Goal: Task Accomplishment & Management: Manage account settings

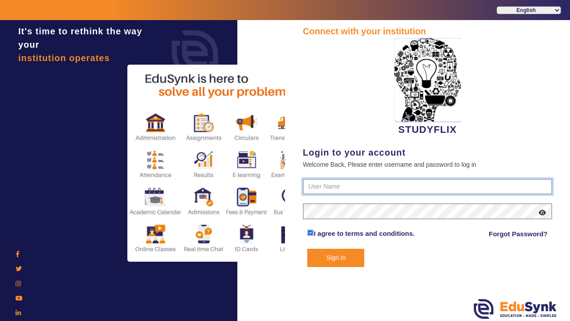
type input "6354922771"
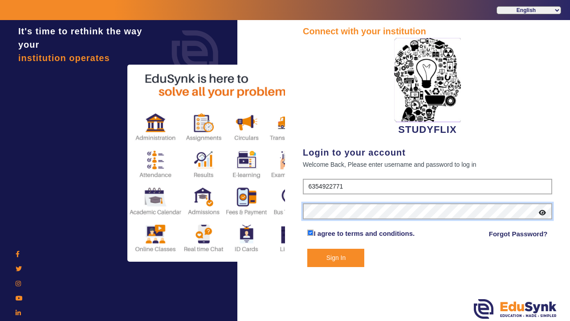
click at [336, 257] on button "Sign In" at bounding box center [335, 257] width 57 height 18
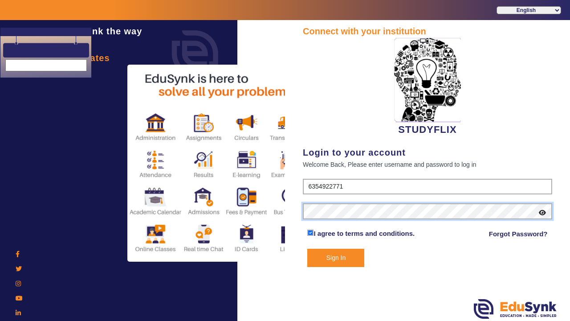
select select "en"
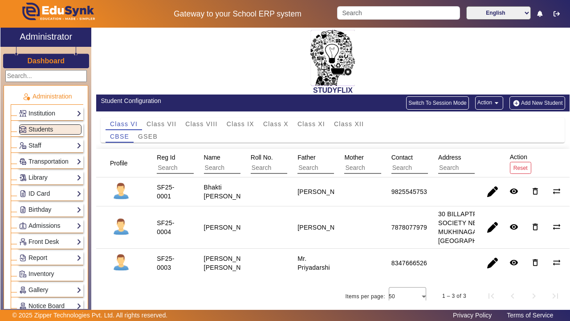
click at [333, 84] on img at bounding box center [332, 58] width 45 height 56
click at [333, 92] on h2 "STUDYFLIX" at bounding box center [332, 90] width 473 height 8
click at [333, 90] on h2 "STUDYFLIX" at bounding box center [332, 90] width 473 height 8
click at [330, 71] on img at bounding box center [332, 58] width 45 height 56
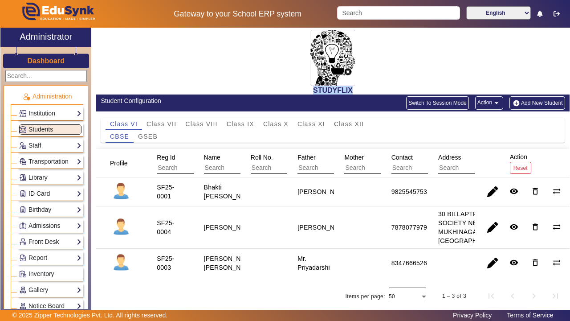
click at [330, 71] on img at bounding box center [332, 58] width 45 height 56
click at [396, 66] on div "STUDYFLIX" at bounding box center [332, 61] width 473 height 67
click at [46, 114] on link "Institution" at bounding box center [50, 113] width 62 height 10
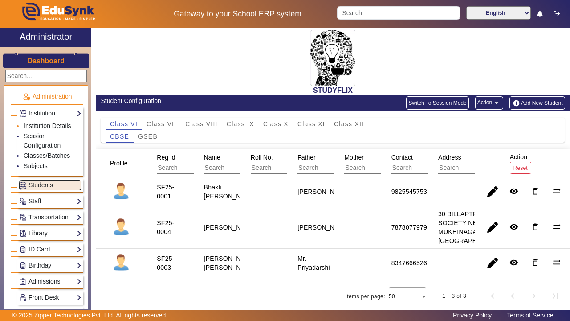
click at [39, 124] on link "Institution Details" at bounding box center [48, 125] width 48 height 7
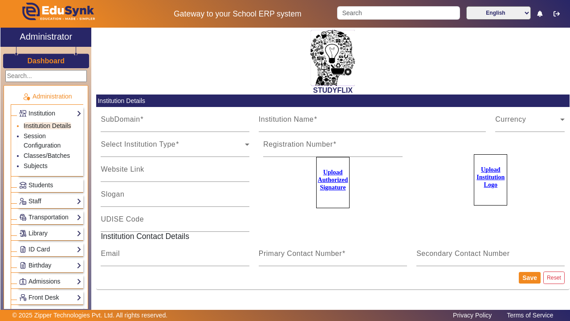
type input "StudyflixGJ"
type input "STUDYFLIX"
type input "Centre of Excellence"
type input "[EMAIL_ADDRESS][PERSON_NAME][DOMAIN_NAME]"
type input "6354922771"
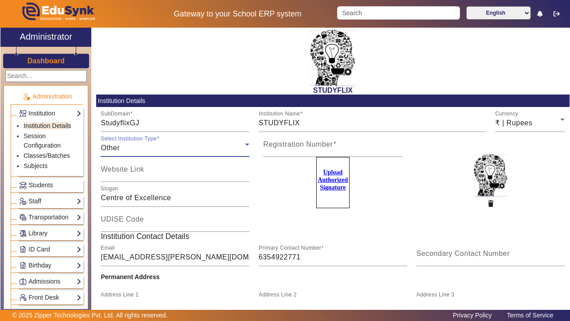
click at [133, 149] on div "Other" at bounding box center [173, 148] width 144 height 11
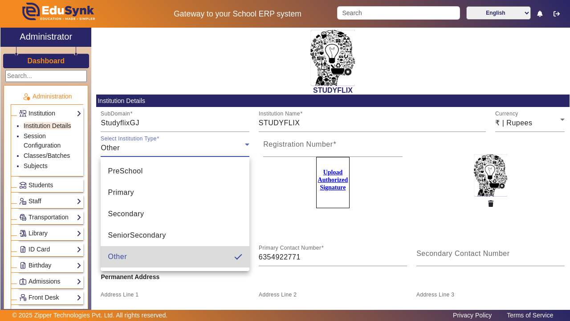
click at [145, 256] on mat-option "Other" at bounding box center [175, 256] width 148 height 21
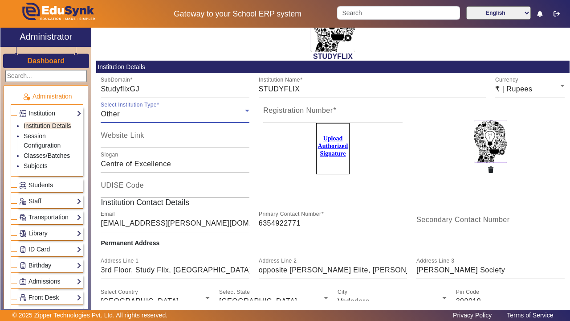
scroll to position [36, 0]
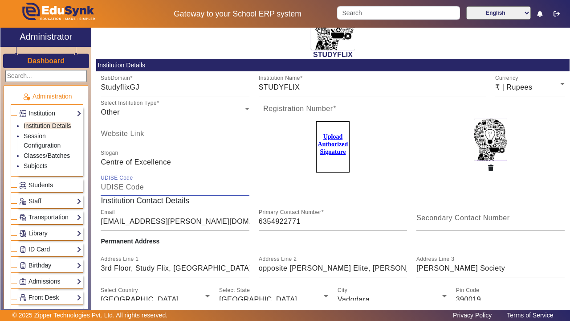
click at [150, 188] on input "UDISE Code" at bounding box center [175, 187] width 148 height 11
click at [188, 196] on h5 "Institution Contact Details" at bounding box center [332, 200] width 473 height 9
click at [198, 205] on div "Email [EMAIL_ADDRESS][PERSON_NAME][DOMAIN_NAME]" at bounding box center [175, 217] width 148 height 25
click at [424, 216] on mat-label "Secondary Contact Number" at bounding box center [462, 218] width 93 height 8
click at [424, 216] on input "Secondary Contact Number" at bounding box center [490, 221] width 148 height 11
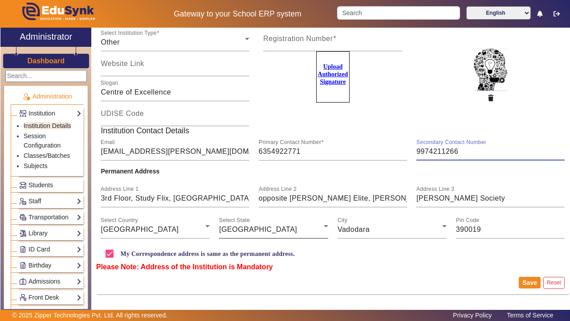
scroll to position [106, 0]
type input "9974211266"
drag, startPoint x: 171, startPoint y: 198, endPoint x: 232, endPoint y: 200, distance: 61.5
click at [232, 200] on input "3rd Floor, StudyFlix, [GEOGRAPHIC_DATA]" at bounding box center [175, 198] width 148 height 11
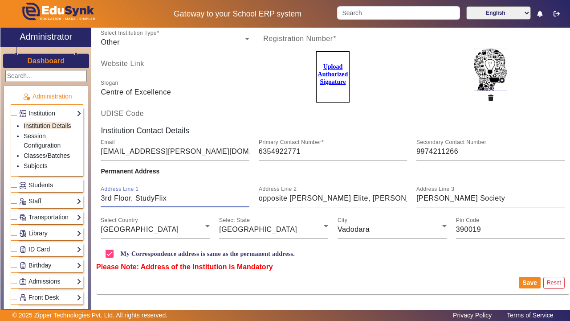
type input "3rd Floor, StudyFlix"
click at [429, 197] on input "[PERSON_NAME] Society" at bounding box center [490, 198] width 148 height 11
paste input "New Karelibaugh"
type input "New Karelibaugh"
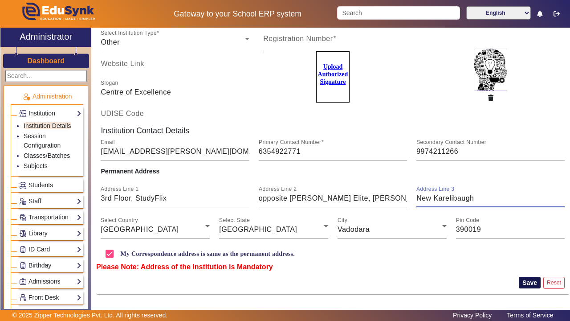
click at [526, 283] on button "Save" at bounding box center [530, 283] width 22 height 12
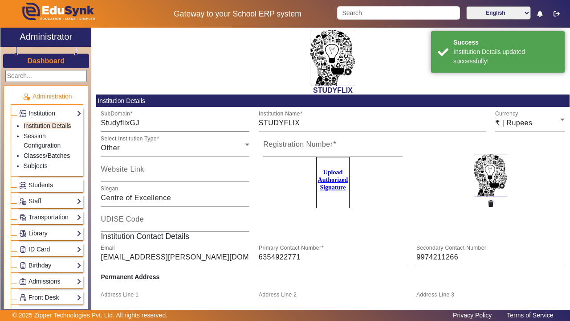
scroll to position [0, 0]
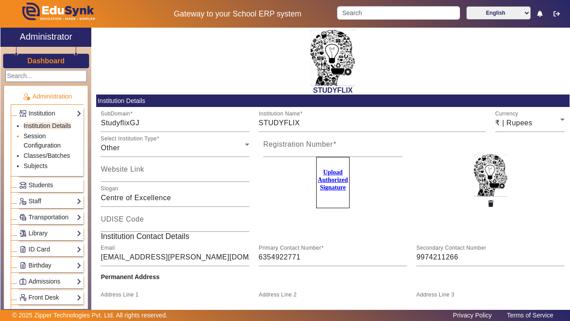
click at [37, 136] on link "Session Configuration" at bounding box center [42, 140] width 37 height 16
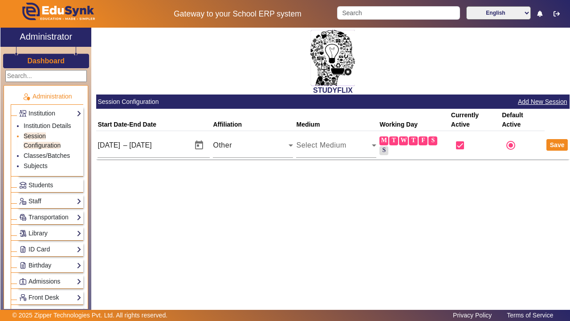
click at [38, 143] on link "Session Configuration" at bounding box center [42, 140] width 37 height 16
click at [41, 154] on link "Classes/Batches" at bounding box center [47, 155] width 46 height 7
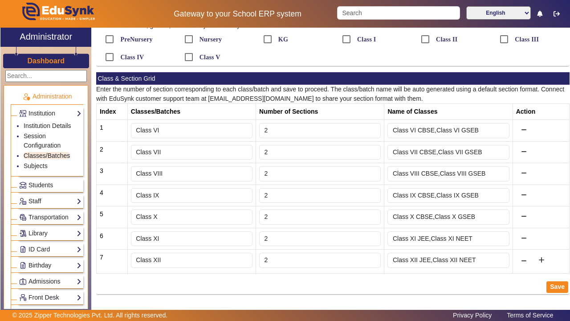
scroll to position [92, 0]
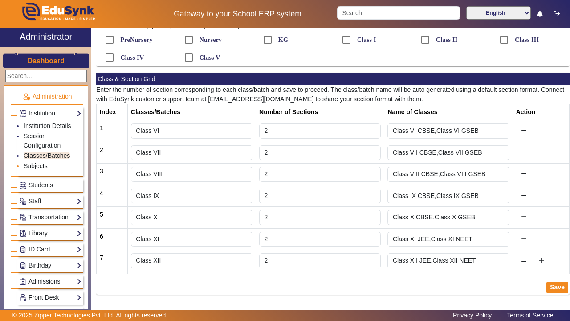
click at [33, 164] on link "Subjects" at bounding box center [36, 165] width 24 height 7
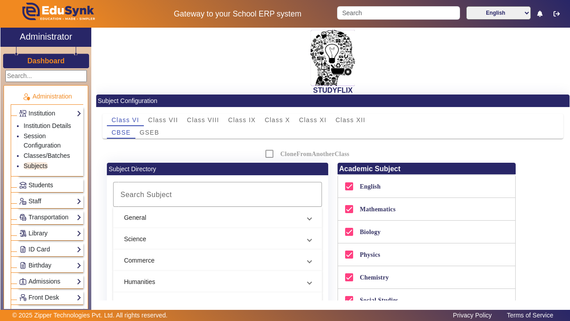
click at [33, 185] on span "Students" at bounding box center [41, 184] width 24 height 7
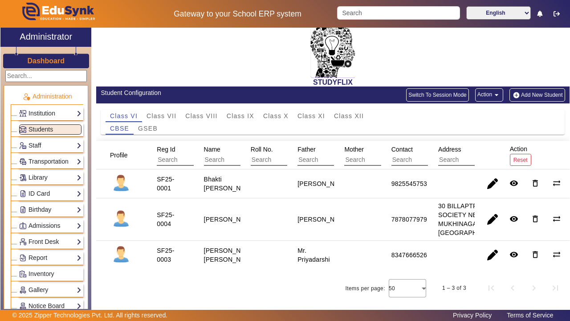
scroll to position [35, 0]
click at [34, 144] on link "Staff" at bounding box center [50, 145] width 62 height 10
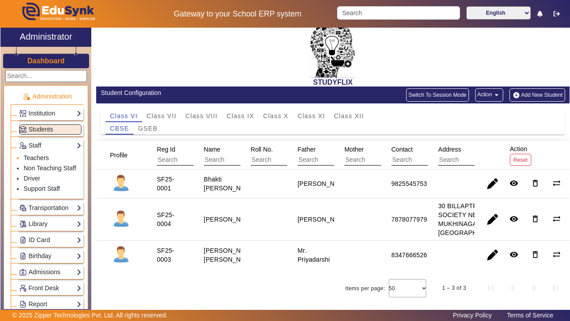
click at [35, 159] on link "Teachers" at bounding box center [36, 157] width 25 height 7
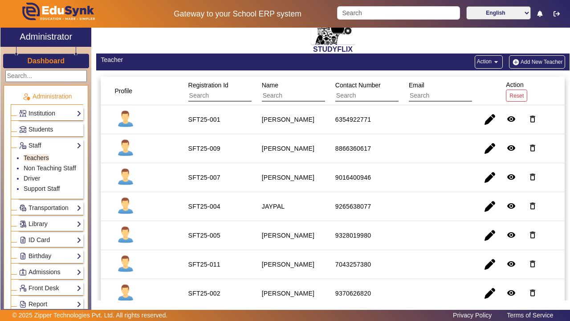
scroll to position [20, 0]
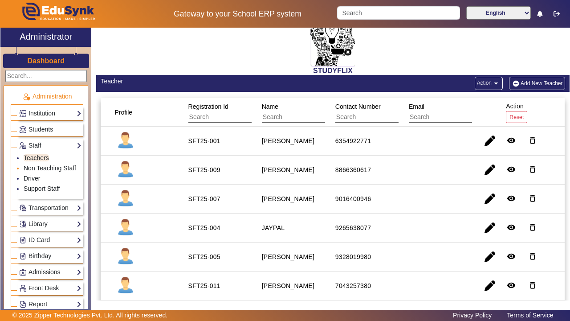
click at [41, 171] on li "Non Teaching Staff" at bounding box center [53, 168] width 58 height 10
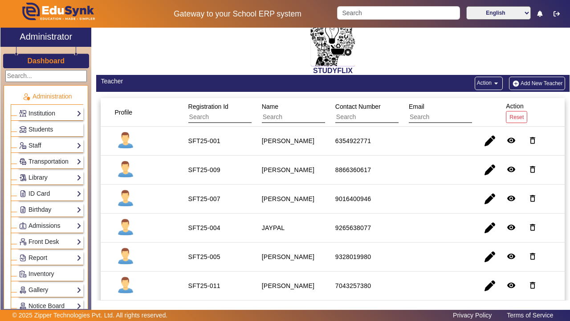
click at [43, 151] on div "Staff Teachers Non Teaching Staff Driver Support Staff" at bounding box center [50, 145] width 66 height 14
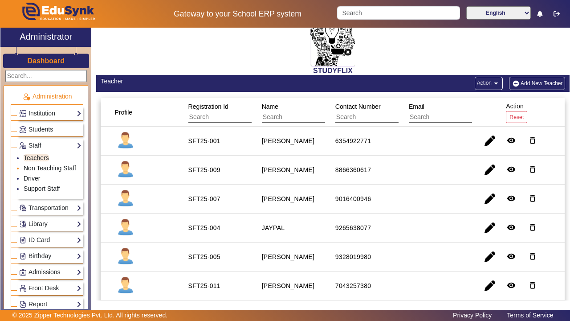
click at [38, 167] on link "Non Teaching Staff" at bounding box center [50, 167] width 53 height 7
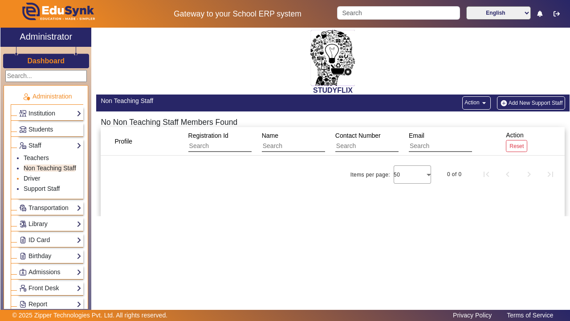
click at [33, 175] on link "Driver" at bounding box center [32, 178] width 16 height 7
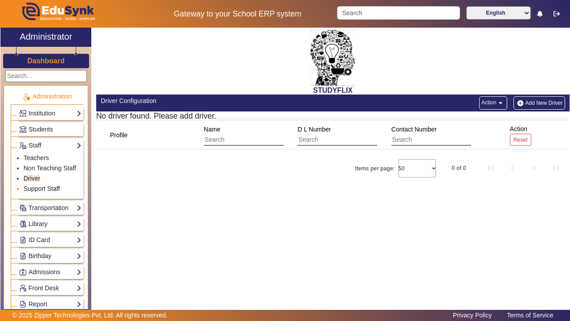
click at [42, 187] on link "Support Staff" at bounding box center [42, 188] width 36 height 7
click at [49, 206] on link "Transportation" at bounding box center [50, 208] width 62 height 10
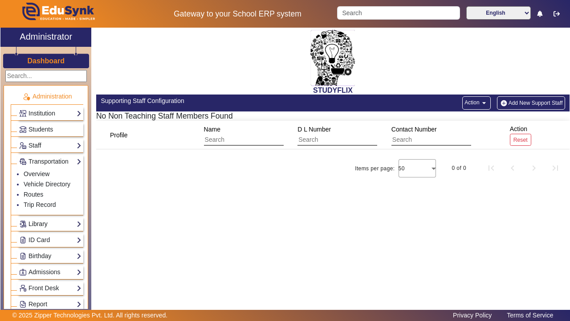
click at [52, 224] on link "Library" at bounding box center [50, 224] width 62 height 10
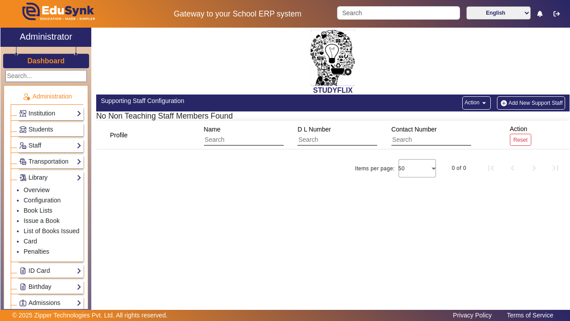
scroll to position [57, 0]
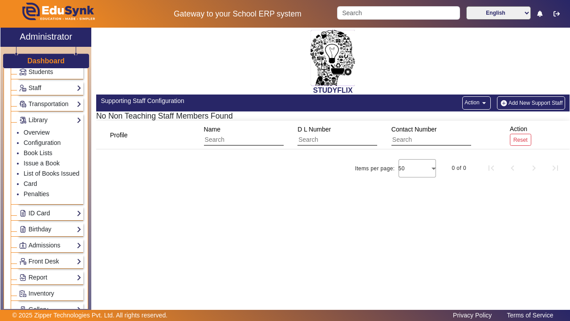
click at [44, 216] on link "ID Card" at bounding box center [50, 213] width 62 height 10
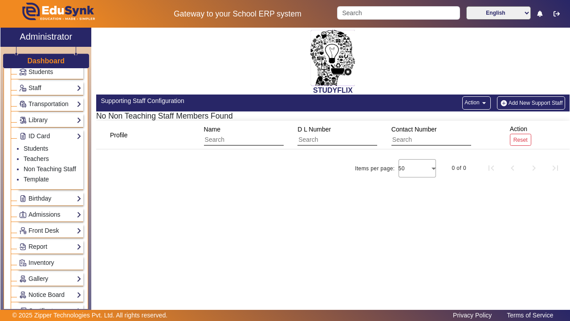
click at [41, 112] on div "Library Overview Configuration Book Lists Issue a Book List of Books Issued Car…" at bounding box center [47, 119] width 73 height 16
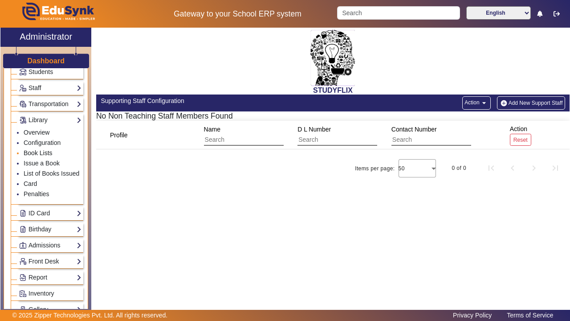
click at [39, 154] on link "Book Lists" at bounding box center [38, 152] width 29 height 7
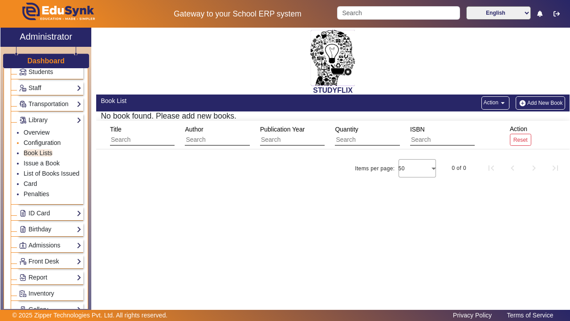
click at [39, 143] on link "Configuration" at bounding box center [42, 142] width 37 height 7
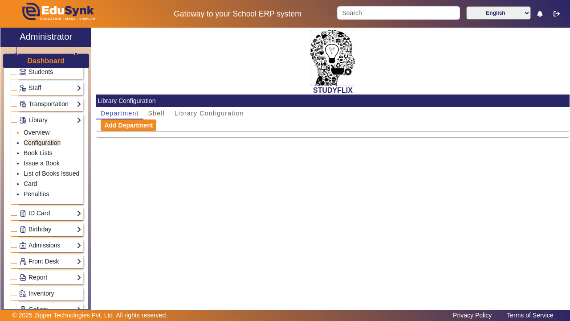
click at [38, 132] on link "Overview" at bounding box center [37, 132] width 26 height 7
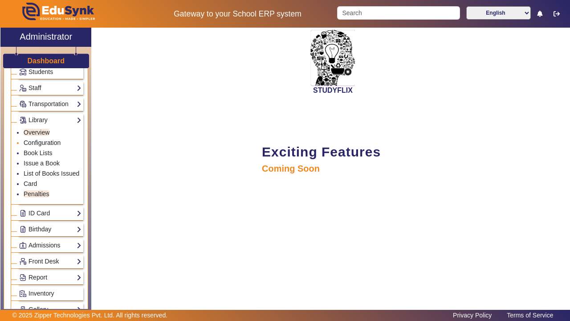
click at [40, 141] on link "Configuration" at bounding box center [42, 142] width 37 height 7
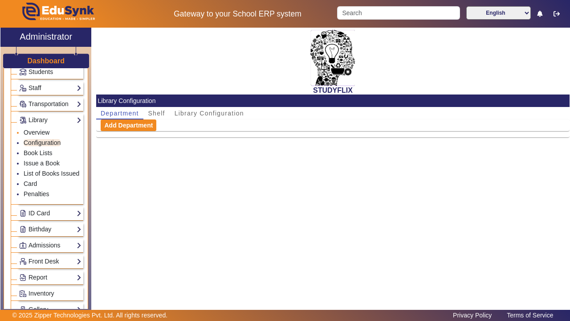
click at [37, 128] on li "Overview" at bounding box center [53, 133] width 58 height 10
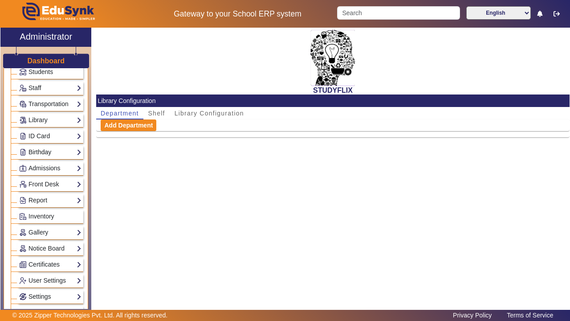
click at [40, 152] on link "Birthday" at bounding box center [50, 152] width 62 height 10
click at [40, 169] on li "Students" at bounding box center [53, 165] width 58 height 10
click at [40, 158] on div "Birthday Students" at bounding box center [50, 152] width 66 height 14
click at [37, 165] on link "Students" at bounding box center [36, 164] width 24 height 7
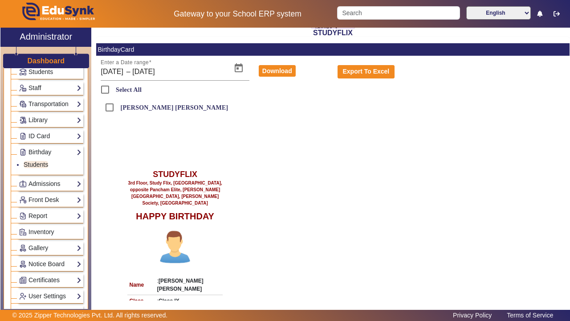
scroll to position [54, 0]
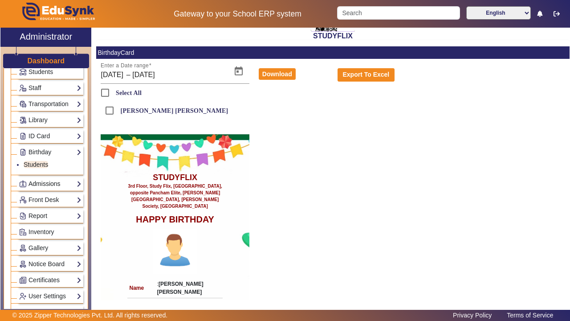
click at [47, 183] on link "Admissions" at bounding box center [50, 184] width 62 height 10
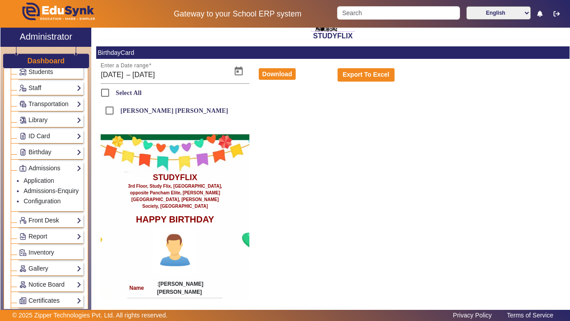
click at [38, 216] on link "Front Desk" at bounding box center [50, 220] width 62 height 10
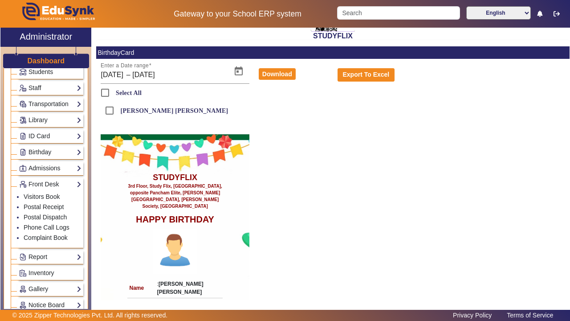
click at [42, 160] on div "Admissions Application Admissions-Enquiry Configuration" at bounding box center [47, 167] width 73 height 16
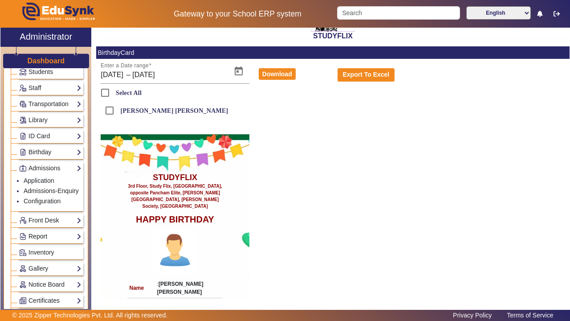
click at [41, 235] on link "Report" at bounding box center [50, 236] width 62 height 10
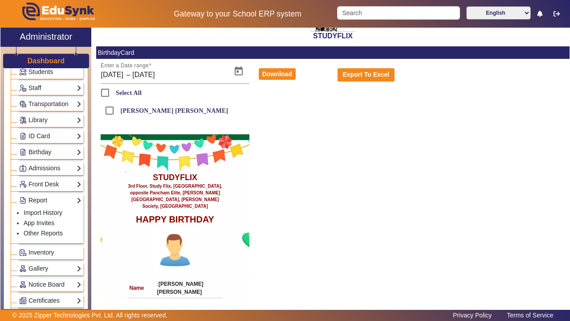
scroll to position [89, 0]
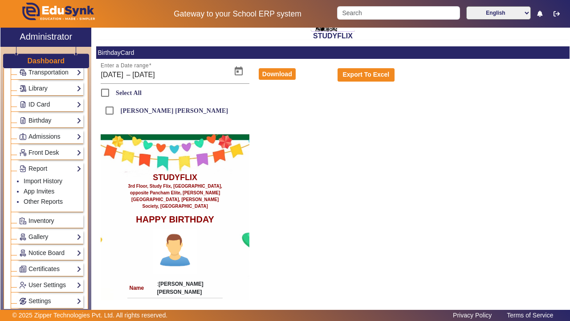
click at [40, 218] on span "Inventory" at bounding box center [42, 220] width 26 height 7
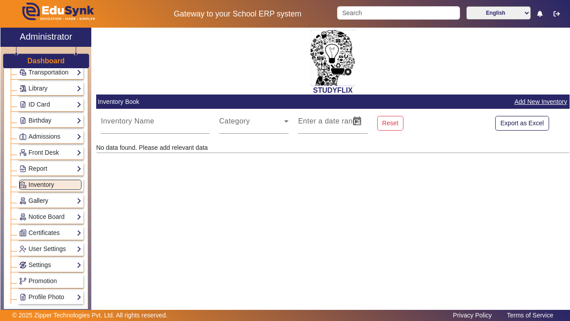
click at [39, 199] on link "Gallery" at bounding box center [50, 200] width 62 height 10
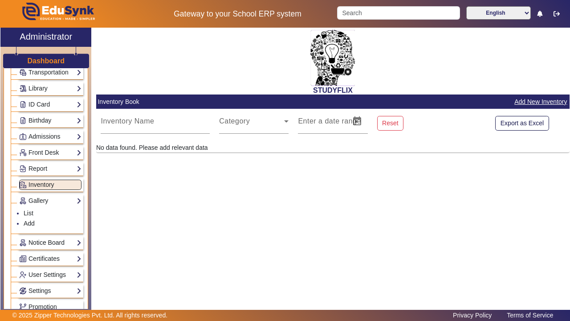
click at [41, 242] on link "Notice Board" at bounding box center [50, 242] width 62 height 10
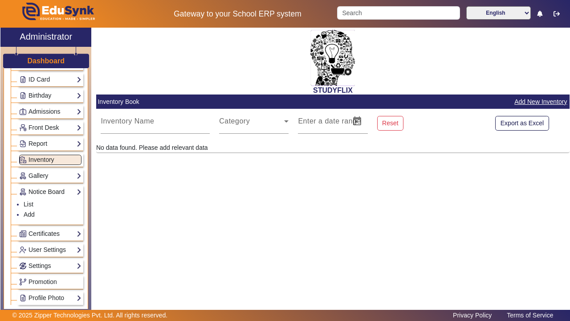
scroll to position [130, 0]
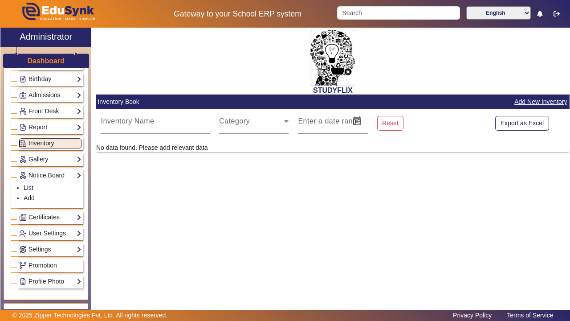
click at [41, 219] on link "Certificates" at bounding box center [50, 217] width 62 height 10
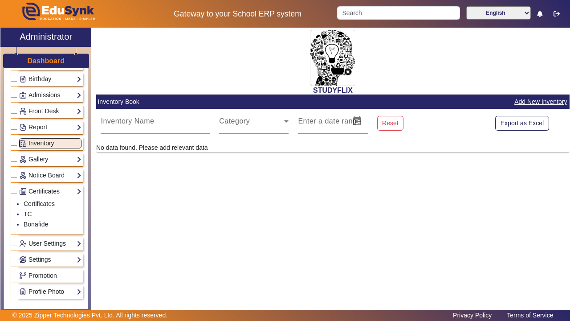
click at [41, 240] on link "User Settings" at bounding box center [50, 243] width 62 height 10
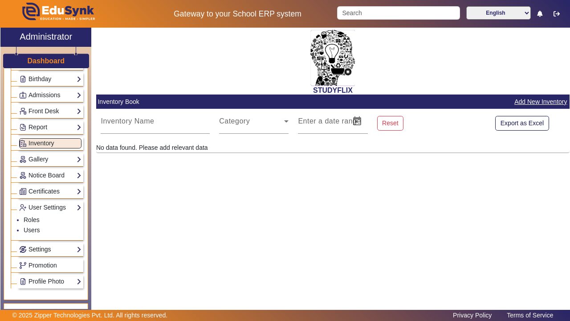
click at [41, 247] on link "Settings" at bounding box center [50, 249] width 62 height 10
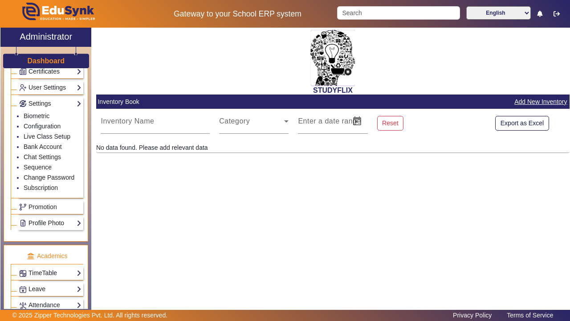
scroll to position [257, 0]
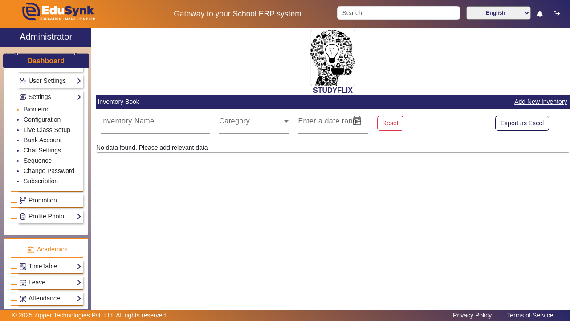
click at [39, 110] on link "Biometric" at bounding box center [37, 109] width 26 height 7
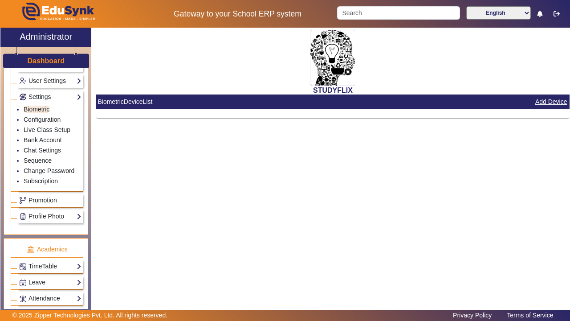
click at [46, 266] on link "TimeTable" at bounding box center [50, 266] width 62 height 10
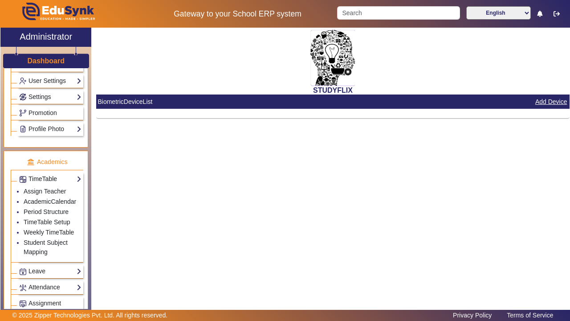
click at [45, 177] on link "TimeTable" at bounding box center [50, 179] width 62 height 10
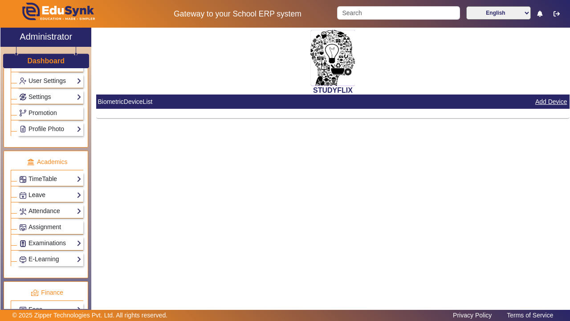
click at [45, 194] on link "Leave" at bounding box center [50, 195] width 62 height 10
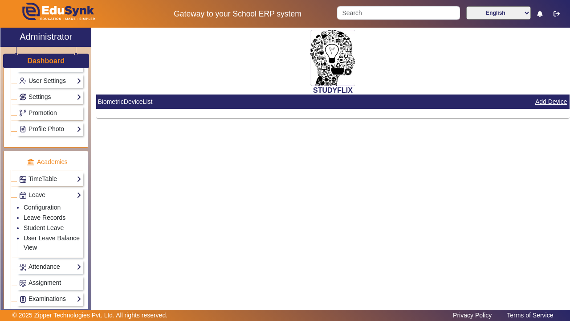
click at [42, 265] on link "Attendance" at bounding box center [50, 266] width 62 height 10
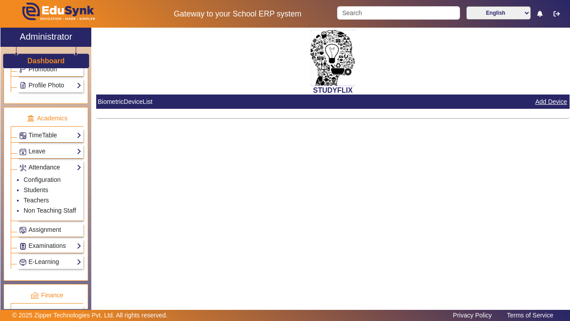
scroll to position [322, 0]
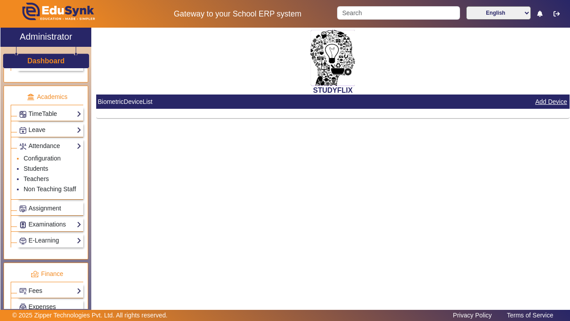
click at [37, 162] on li "Configuration" at bounding box center [53, 159] width 58 height 10
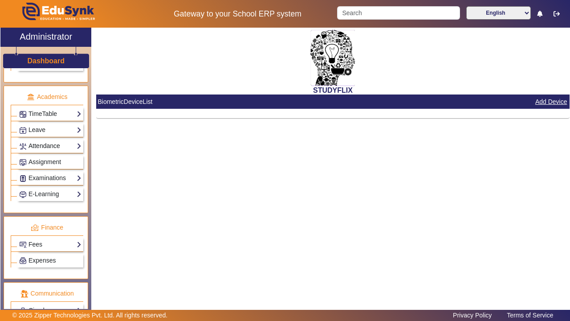
click at [39, 143] on link "Attendance" at bounding box center [50, 146] width 62 height 10
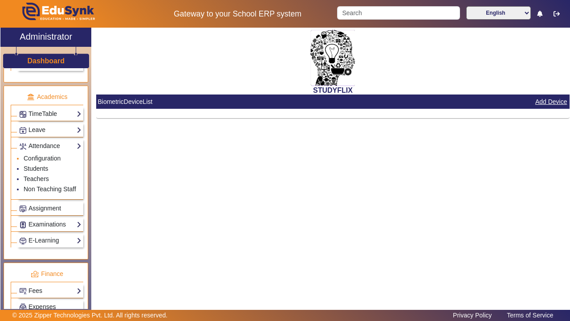
click at [38, 154] on li "Configuration" at bounding box center [53, 159] width 58 height 10
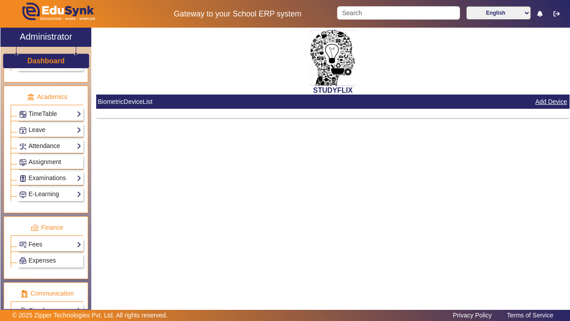
click at [38, 147] on link "Attendance" at bounding box center [50, 146] width 62 height 10
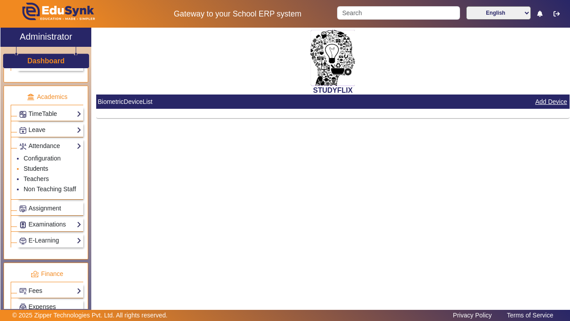
click at [37, 169] on link "Students" at bounding box center [36, 168] width 24 height 7
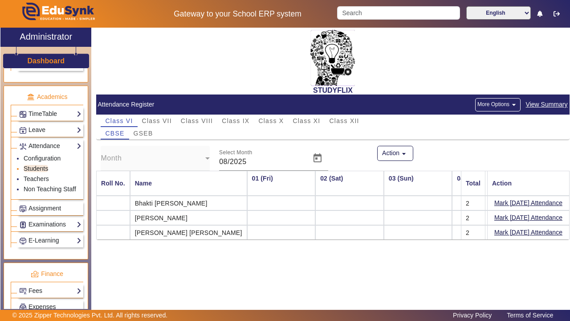
scroll to position [0, 1126]
click at [37, 178] on link "Teachers" at bounding box center [36, 178] width 25 height 7
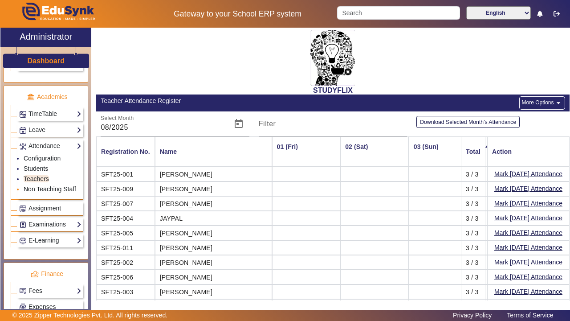
scroll to position [0, 1126]
click at [35, 187] on link "Non Teaching Staff" at bounding box center [50, 188] width 53 height 7
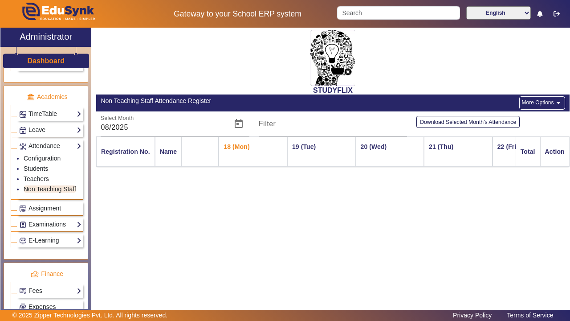
click at [37, 203] on link "Assignment" at bounding box center [50, 208] width 62 height 10
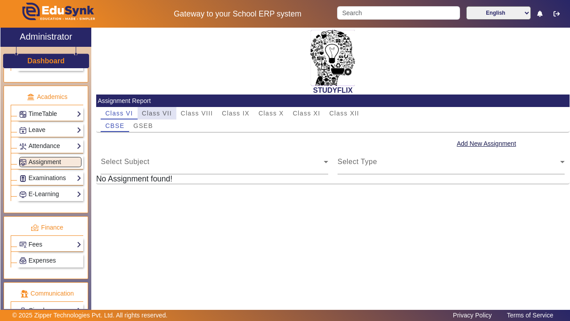
click at [161, 112] on span "Class VII" at bounding box center [157, 113] width 30 height 6
click at [198, 111] on span "Class VIII" at bounding box center [197, 113] width 32 height 6
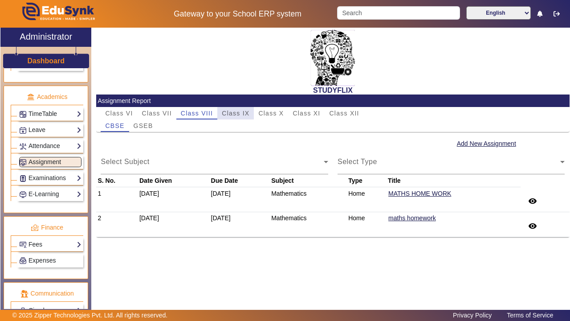
click at [224, 113] on span "Class IX" at bounding box center [236, 113] width 28 height 6
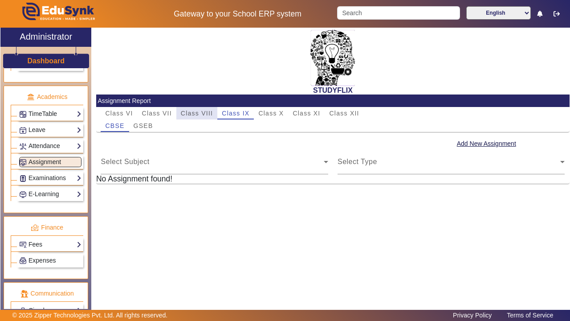
click at [206, 114] on span "Class VIII" at bounding box center [197, 113] width 32 height 6
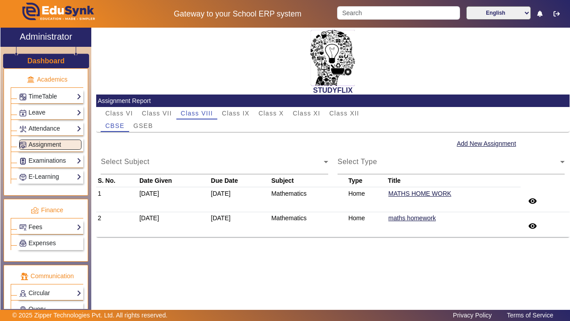
scroll to position [342, 0]
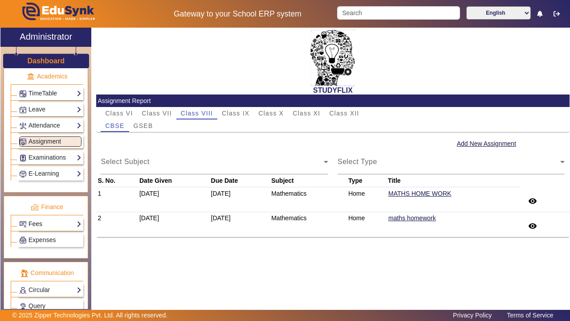
click at [36, 225] on link "Fees" at bounding box center [50, 224] width 62 height 10
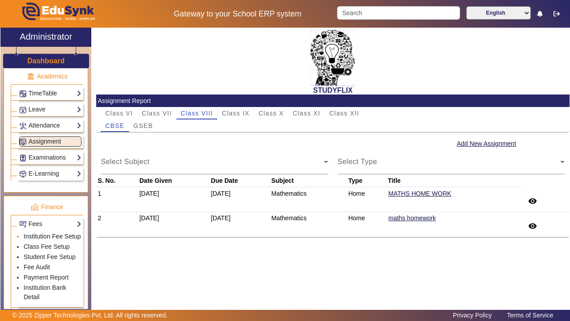
click at [39, 237] on link "Institution Fee Setup" at bounding box center [52, 235] width 57 height 7
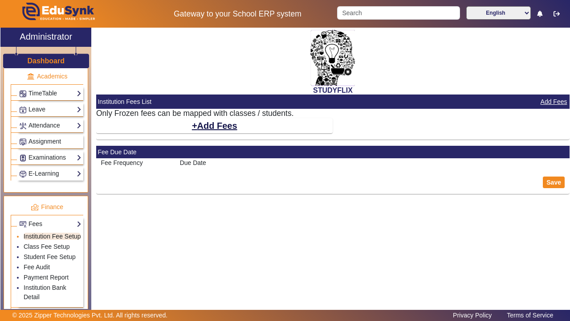
select select "10"
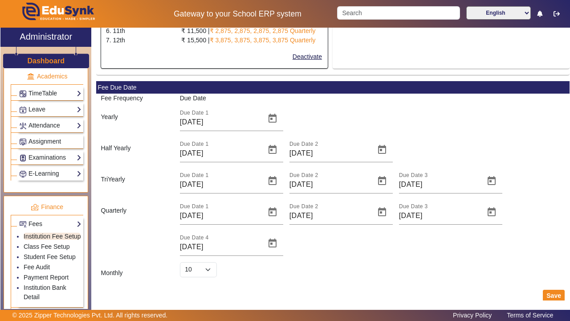
scroll to position [416, 0]
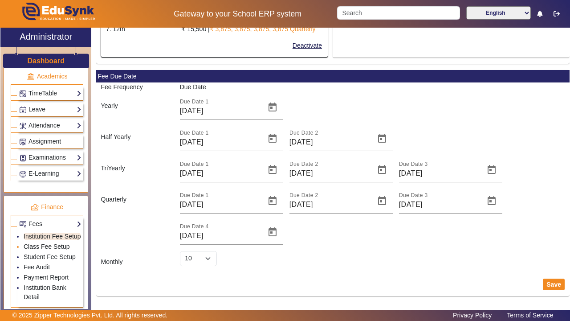
click at [52, 245] on link "Class Fee Setup" at bounding box center [47, 246] width 46 height 7
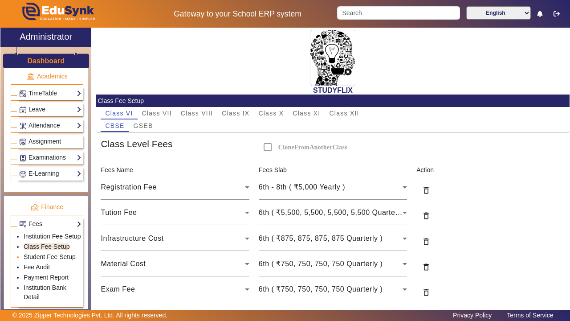
click at [47, 257] on link "Student Fee Setup" at bounding box center [50, 256] width 52 height 7
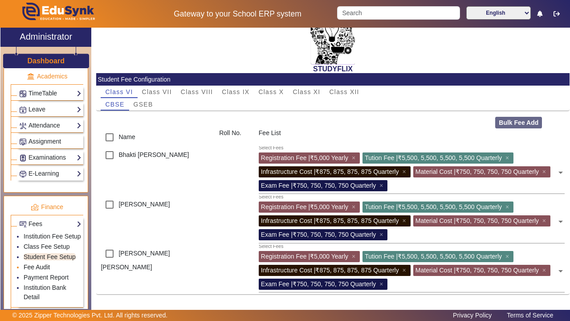
scroll to position [22, 0]
click at [507, 122] on div "Bulk Fee Add" at bounding box center [530, 123] width 79 height 12
click at [37, 276] on link "Payment Report" at bounding box center [46, 276] width 45 height 7
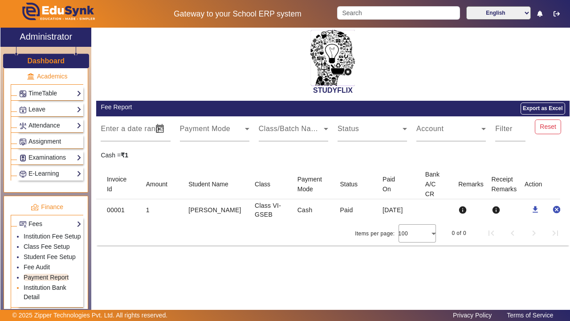
click at [39, 289] on link "Institution Bank Detail" at bounding box center [45, 292] width 43 height 16
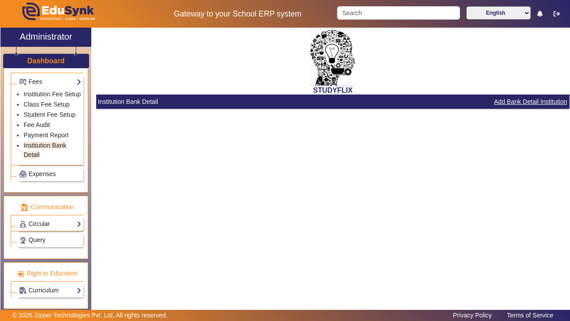
scroll to position [485, 0]
click at [45, 171] on span "Expenses" at bounding box center [42, 173] width 27 height 7
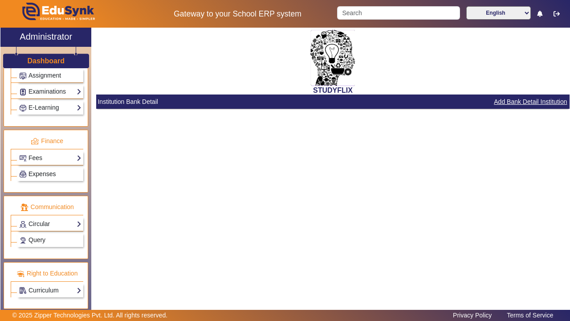
scroll to position [408, 0]
